Goal: Task Accomplishment & Management: Manage account settings

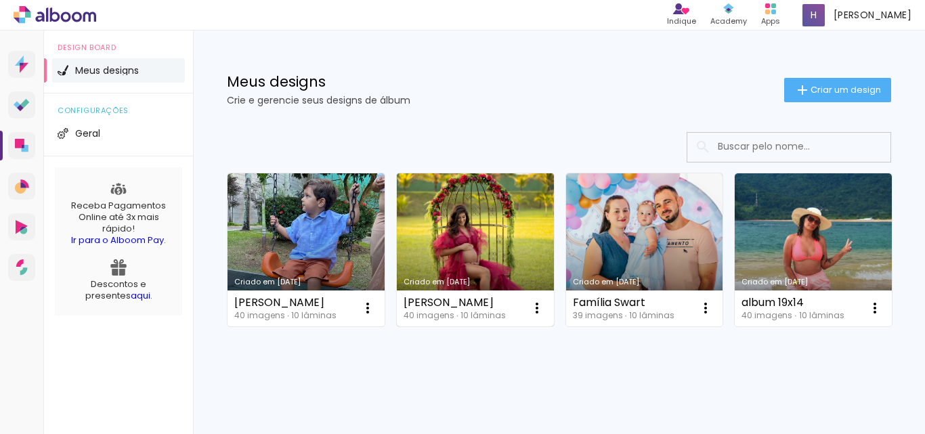
click at [444, 229] on link "Criado em [DATE]" at bounding box center [475, 249] width 157 height 153
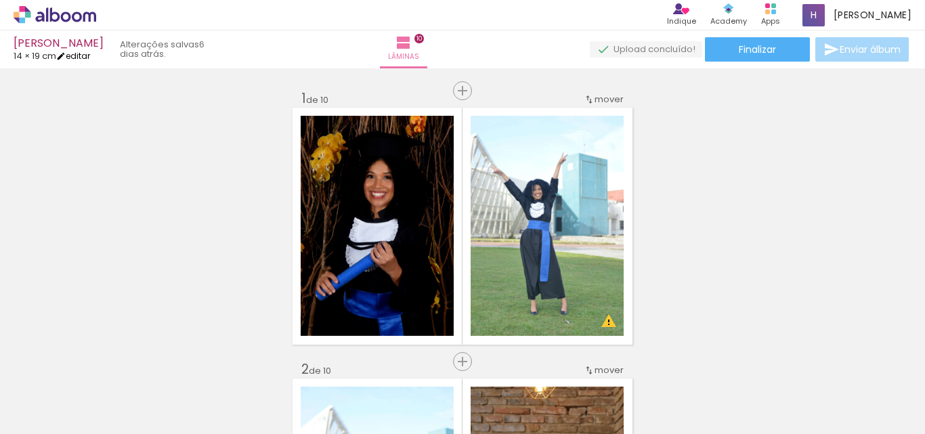
click at [90, 54] on link "editar" at bounding box center [73, 56] width 34 height 12
type input "1"
type input "19,5"
type input "28"
type input "0"
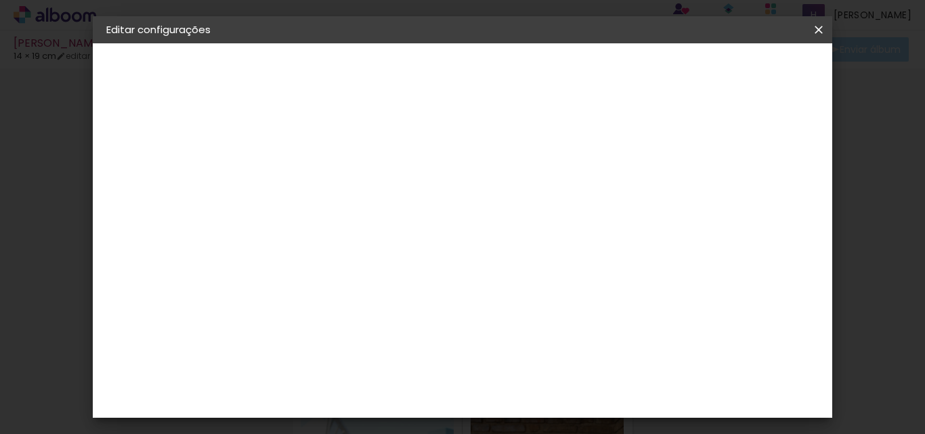
click at [173, 74] on div "1. Informações" at bounding box center [180, 72] width 148 height 16
click at [0, 0] on slot "[PERSON_NAME]" at bounding box center [0, 0] width 0 height 0
drag, startPoint x: 499, startPoint y: 184, endPoint x: 342, endPoint y: 184, distance: 157.2
click at [342, 159] on div "Informações Dê um título ao seu álbum. Avançar" at bounding box center [328, 100] width 118 height 115
paste input "evelinemarinho242"
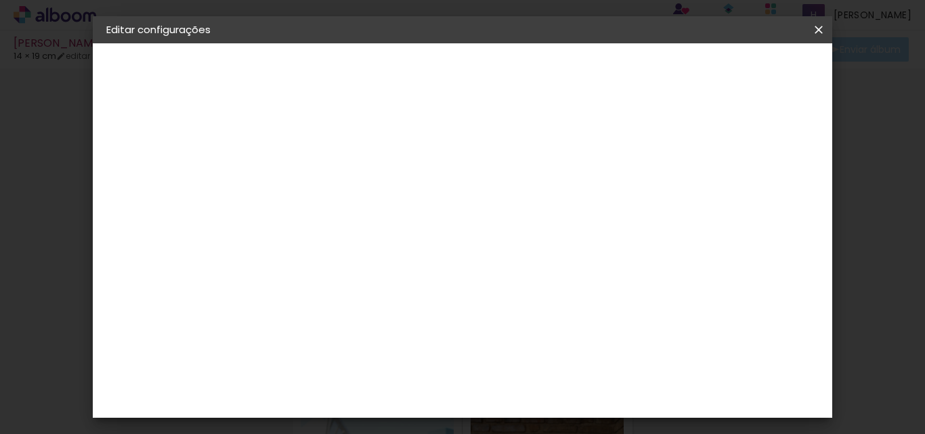
type input "evelinemarinho242 (shopee)"
type paper-input "evelinemarinho242 (shopee)"
click at [387, 159] on div "Informações Dê um título ao seu álbum. Avançar" at bounding box center [328, 100] width 118 height 115
click at [467, 66] on paper-button "Avançar" at bounding box center [433, 71] width 66 height 23
click at [581, 205] on paper-item "Tamanho Livre" at bounding box center [516, 206] width 130 height 30
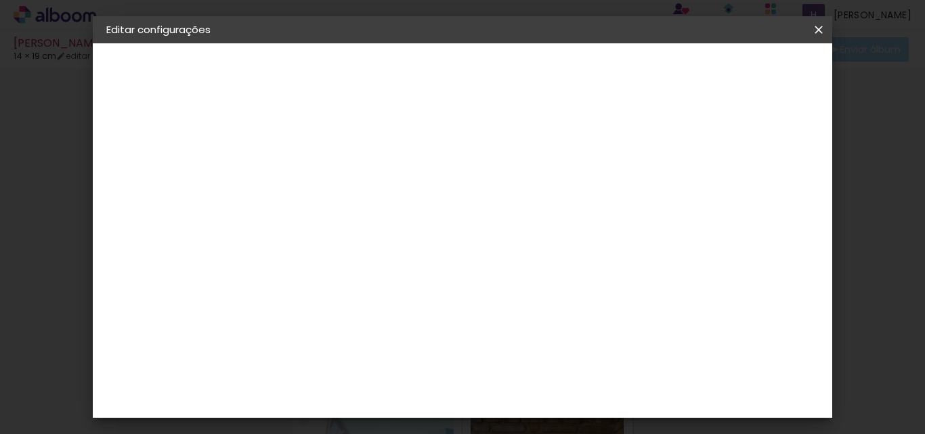
click at [602, 56] on header "Fornecedor Escolha um fornecedor ou avance com o tamanho livre. Voltar Avançar" at bounding box center [435, 83] width 333 height 81
click at [0, 0] on slot "Avançar" at bounding box center [0, 0] width 0 height 0
click at [520, 72] on span "Salvar configurações" at bounding box center [485, 76] width 69 height 19
click at [520, 71] on span "Salvar configurações" at bounding box center [485, 76] width 69 height 19
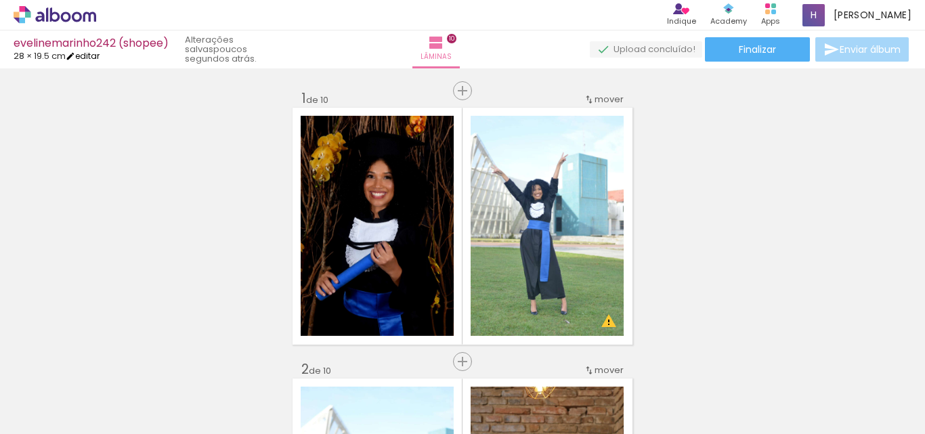
click at [89, 57] on link "editar" at bounding box center [83, 56] width 34 height 12
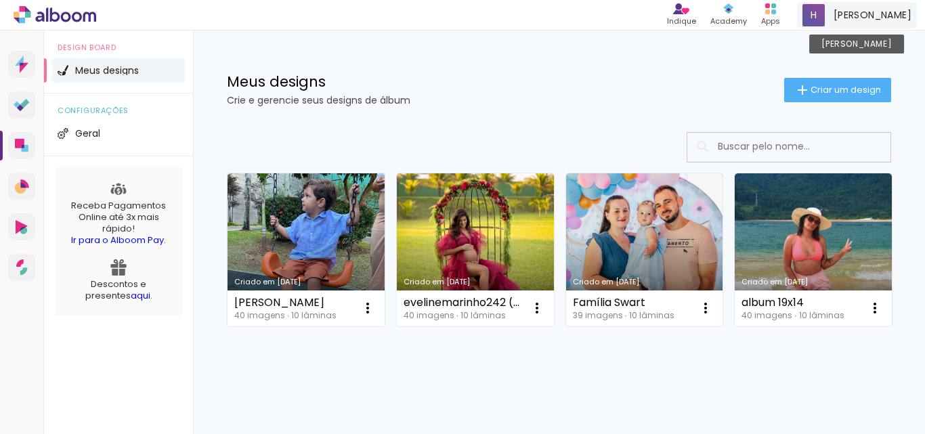
click at [902, 8] on span "[PERSON_NAME]" at bounding box center [873, 15] width 78 height 14
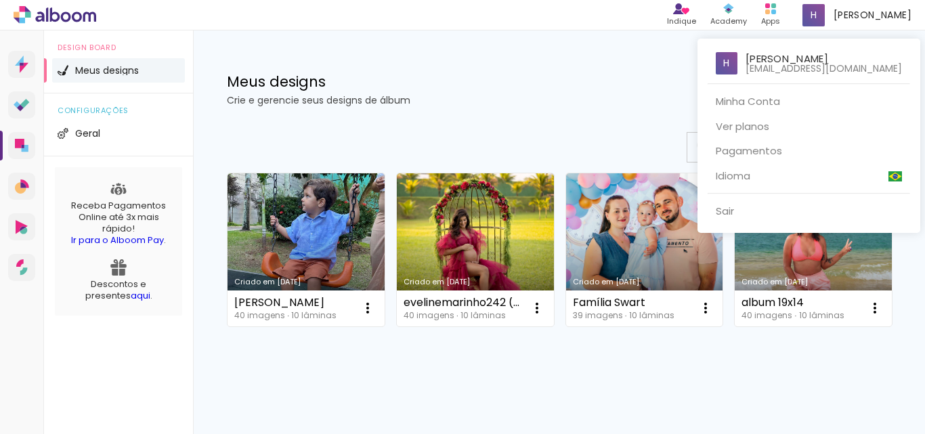
click at [882, 18] on div at bounding box center [462, 217] width 925 height 434
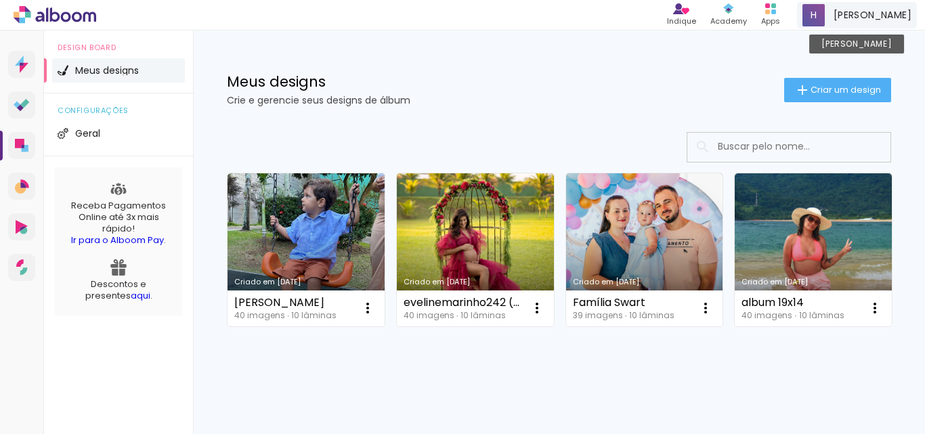
click at [882, 17] on div "henry Conta Alboom" at bounding box center [857, 15] width 120 height 26
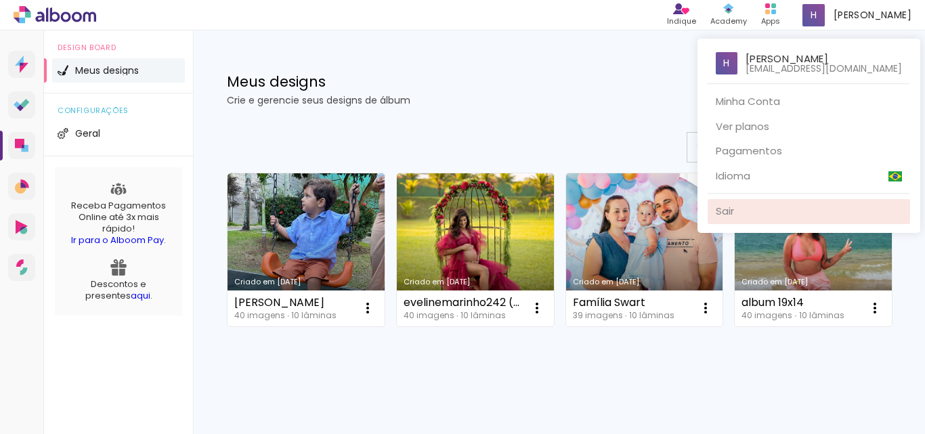
click at [748, 213] on link "Sair" at bounding box center [809, 211] width 203 height 25
